Goal: Transaction & Acquisition: Purchase product/service

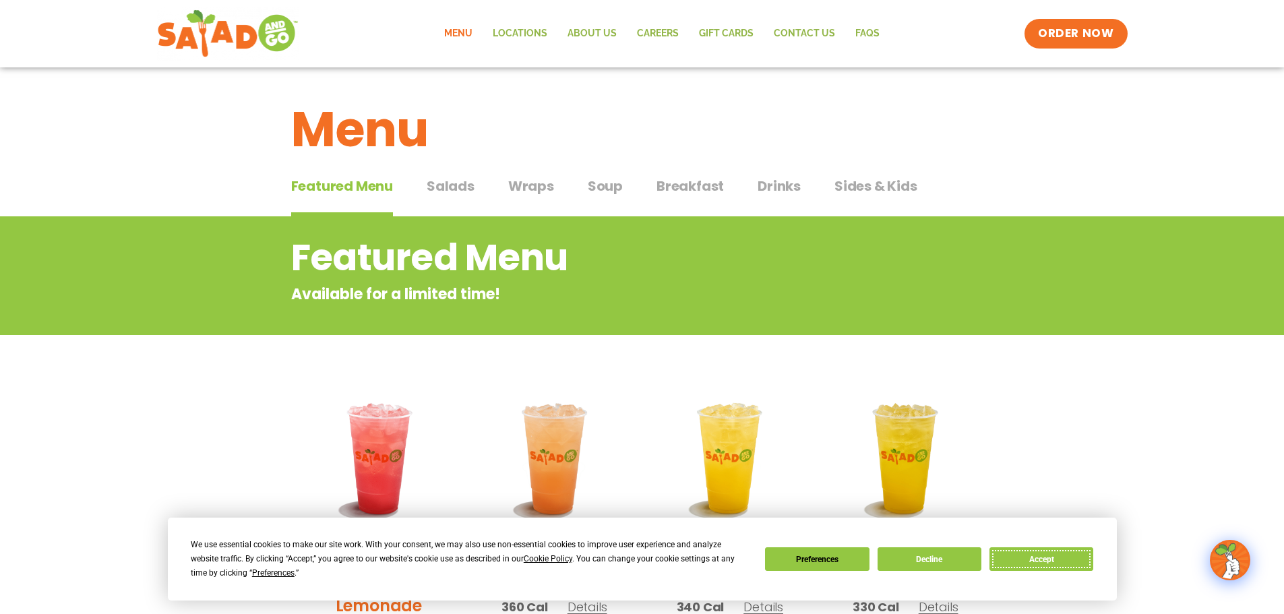
click at [1061, 563] on button "Accept" at bounding box center [1042, 559] width 104 height 24
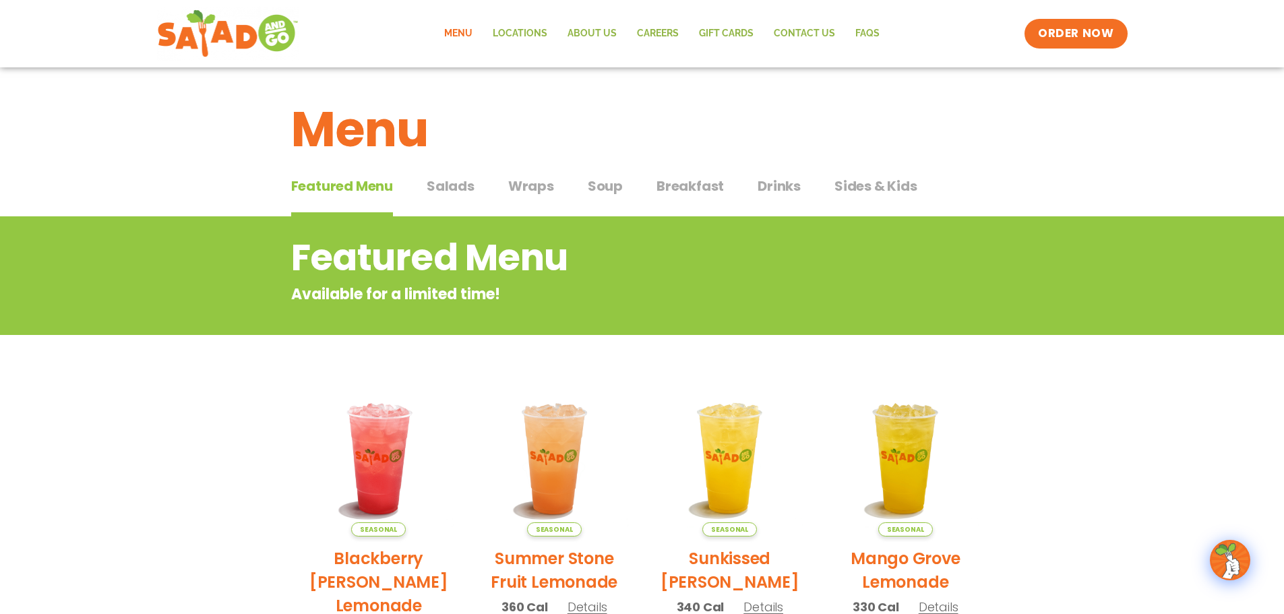
click at [460, 193] on span "Salads" at bounding box center [451, 186] width 48 height 20
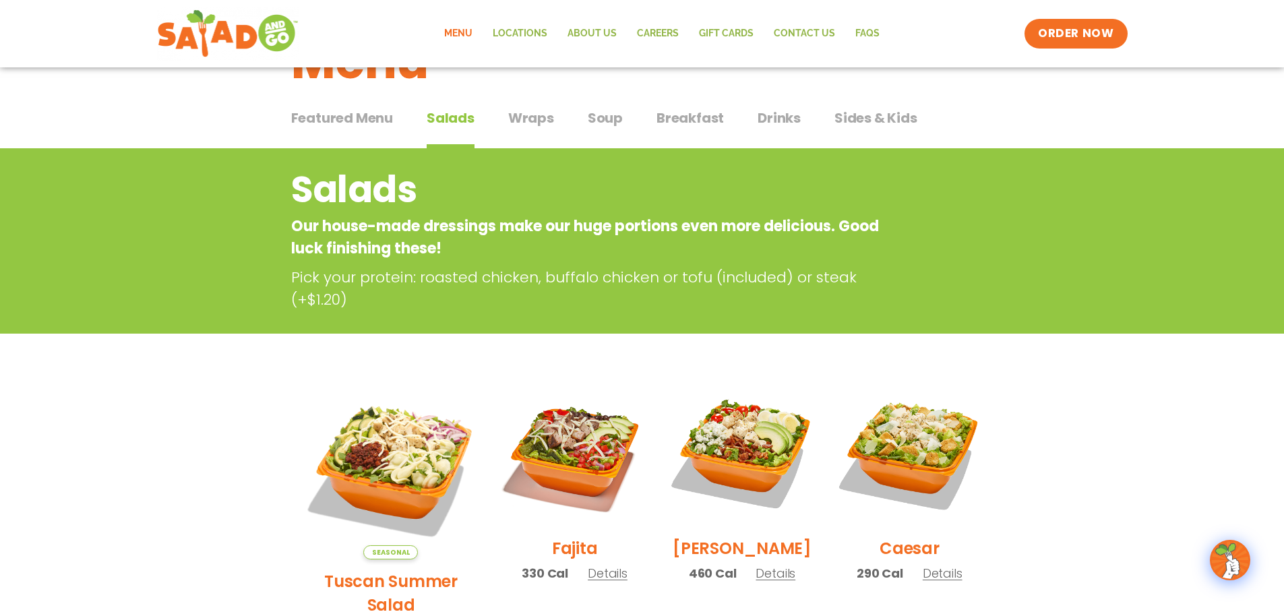
scroll to position [67, 0]
click at [534, 122] on span "Wraps" at bounding box center [531, 119] width 46 height 20
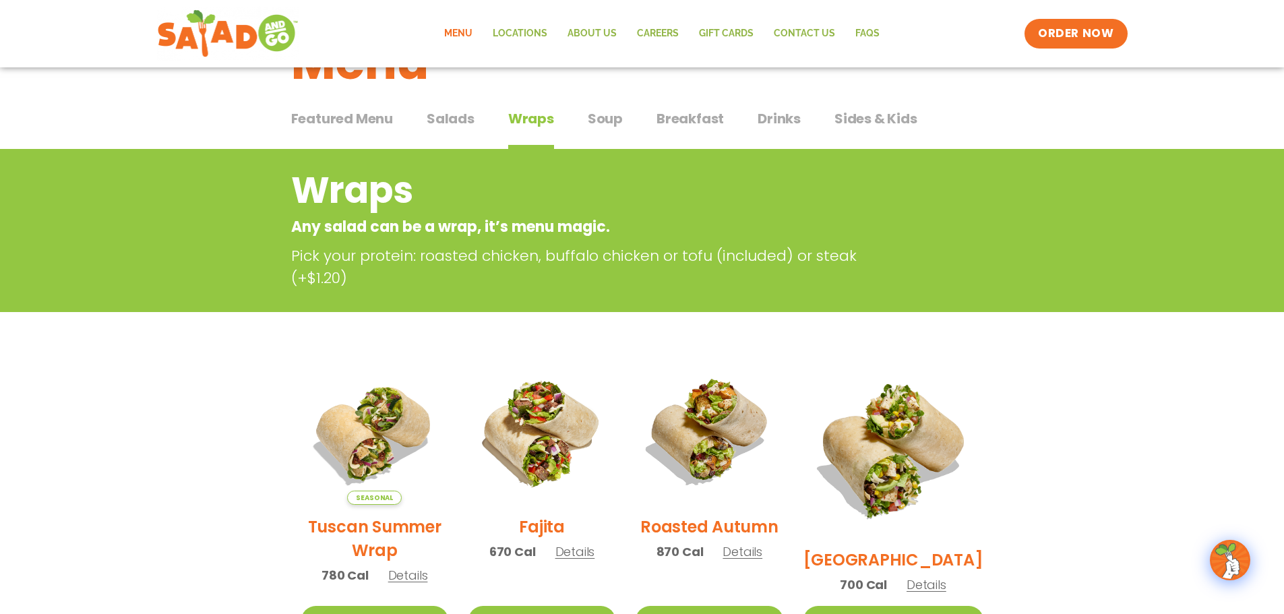
click at [377, 120] on span "Featured Menu" at bounding box center [342, 119] width 102 height 20
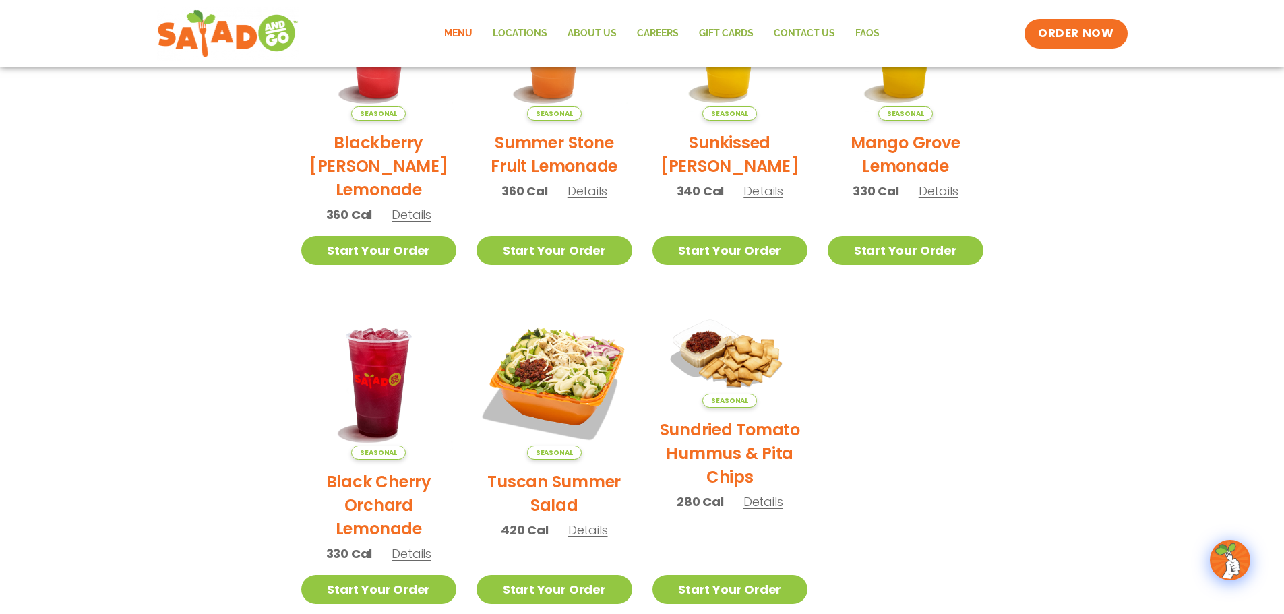
scroll to position [404, 0]
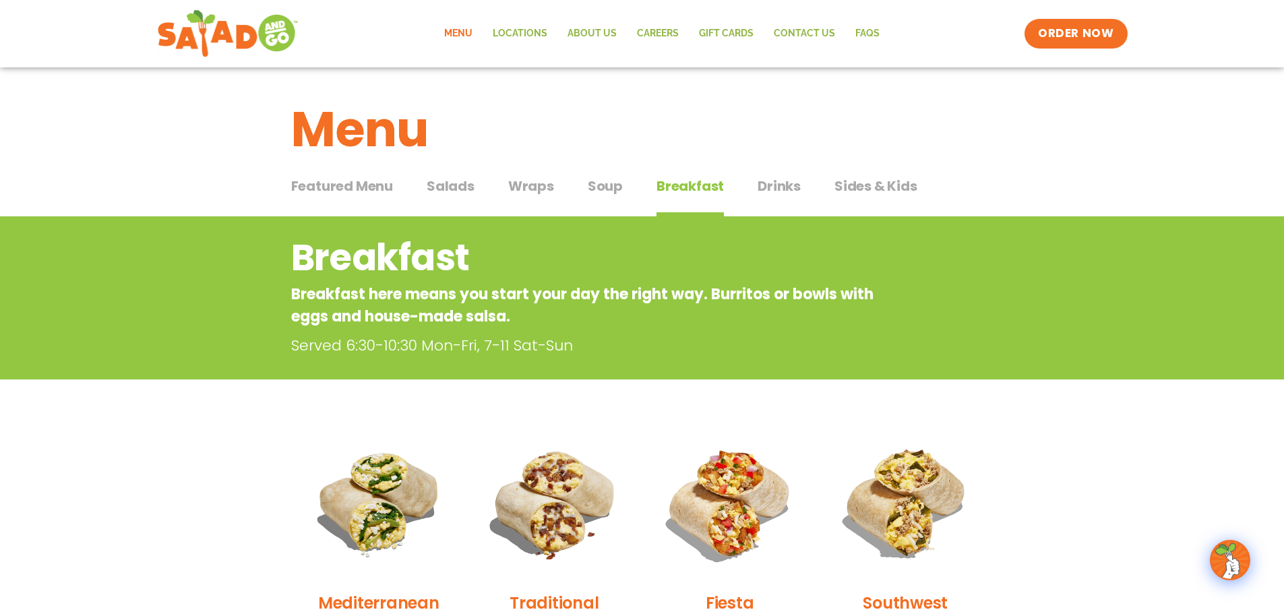
click at [379, 189] on span "Featured Menu" at bounding box center [342, 186] width 102 height 20
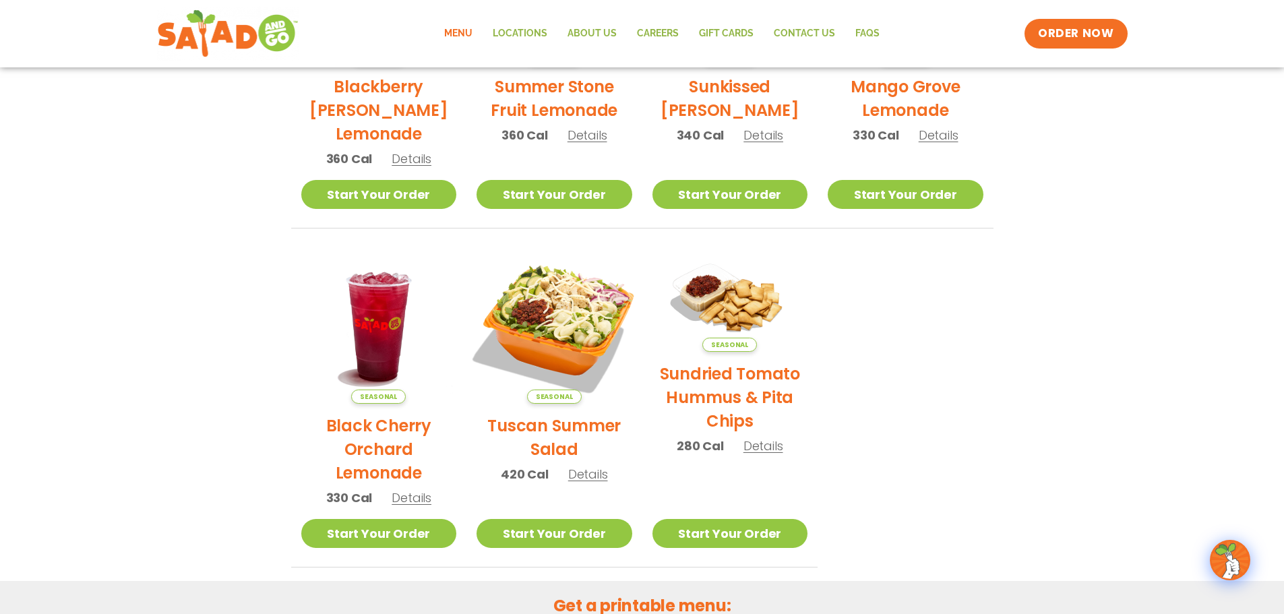
scroll to position [539, 0]
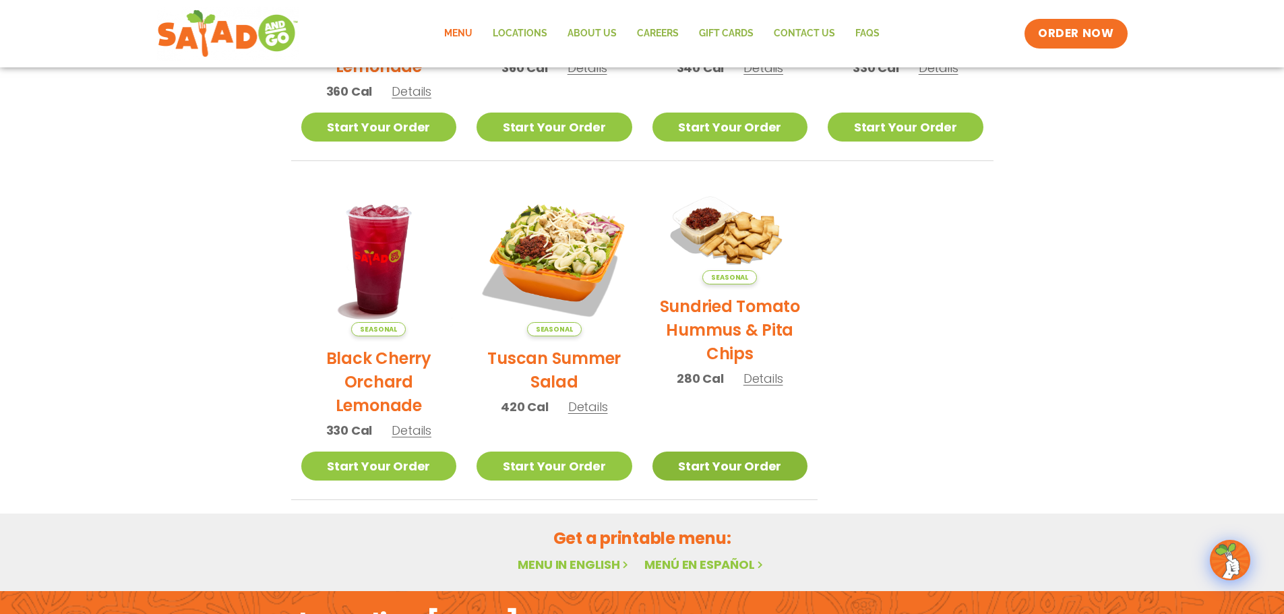
click at [725, 465] on link "Start Your Order" at bounding box center [730, 466] width 156 height 29
